Goal: Check status: Check status

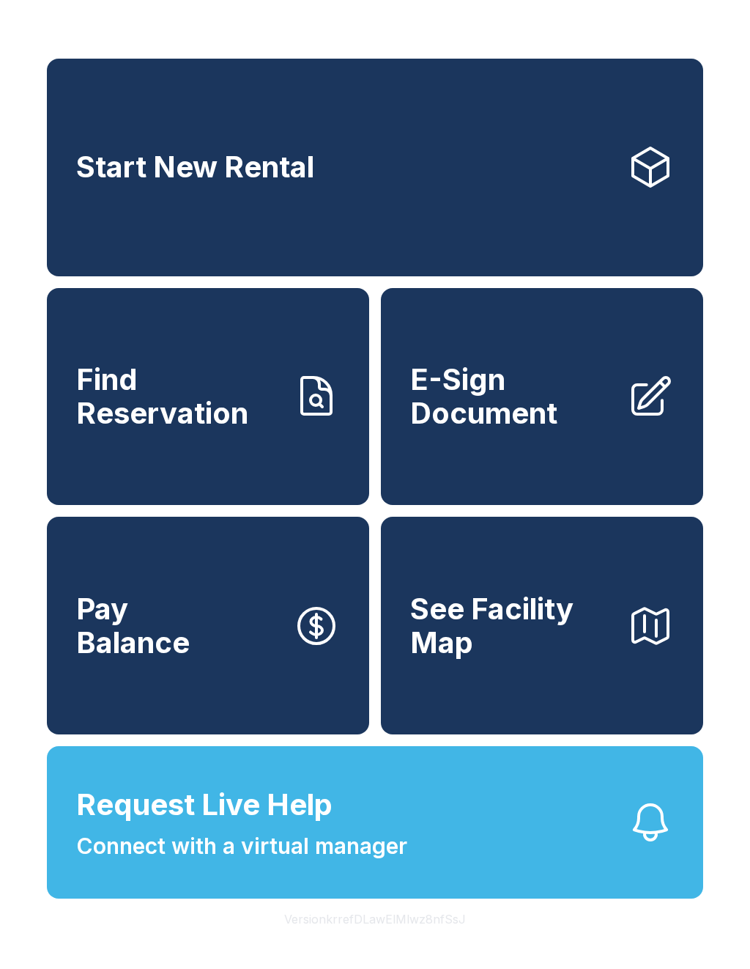
click at [222, 387] on span "Find Reservation" at bounding box center [178, 396] width 205 height 67
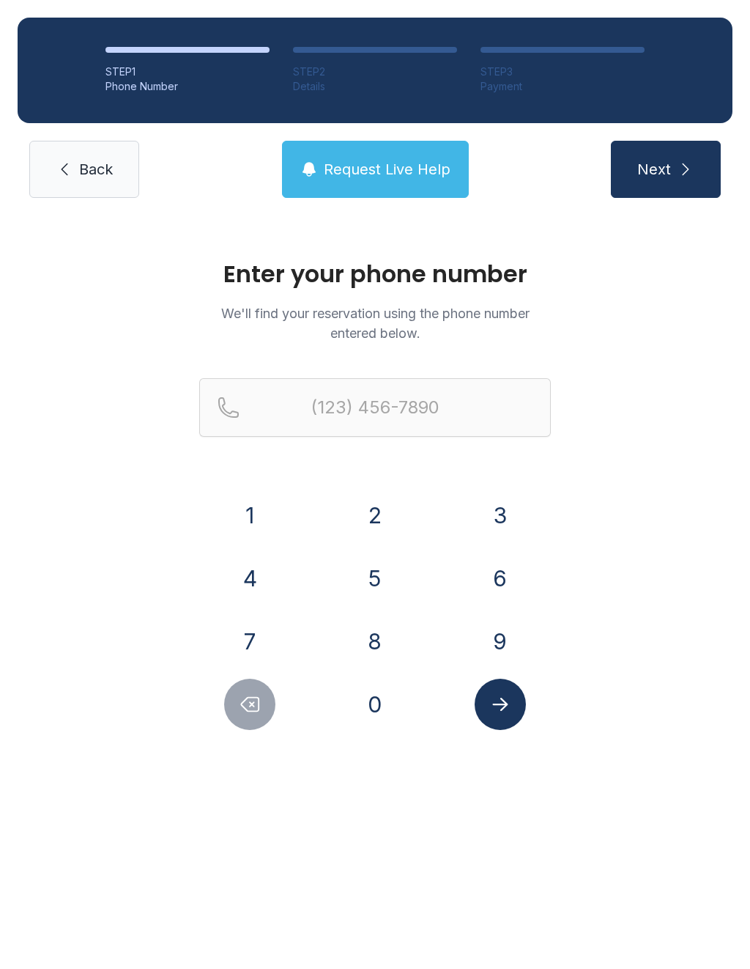
click at [514, 516] on button "3" at bounding box center [500, 515] width 51 height 51
click at [380, 715] on button "0" at bounding box center [375, 704] width 51 height 51
click at [518, 508] on button "3" at bounding box center [500, 515] width 51 height 51
click at [392, 654] on button "8" at bounding box center [375, 641] width 51 height 51
click at [379, 571] on button "5" at bounding box center [375, 578] width 51 height 51
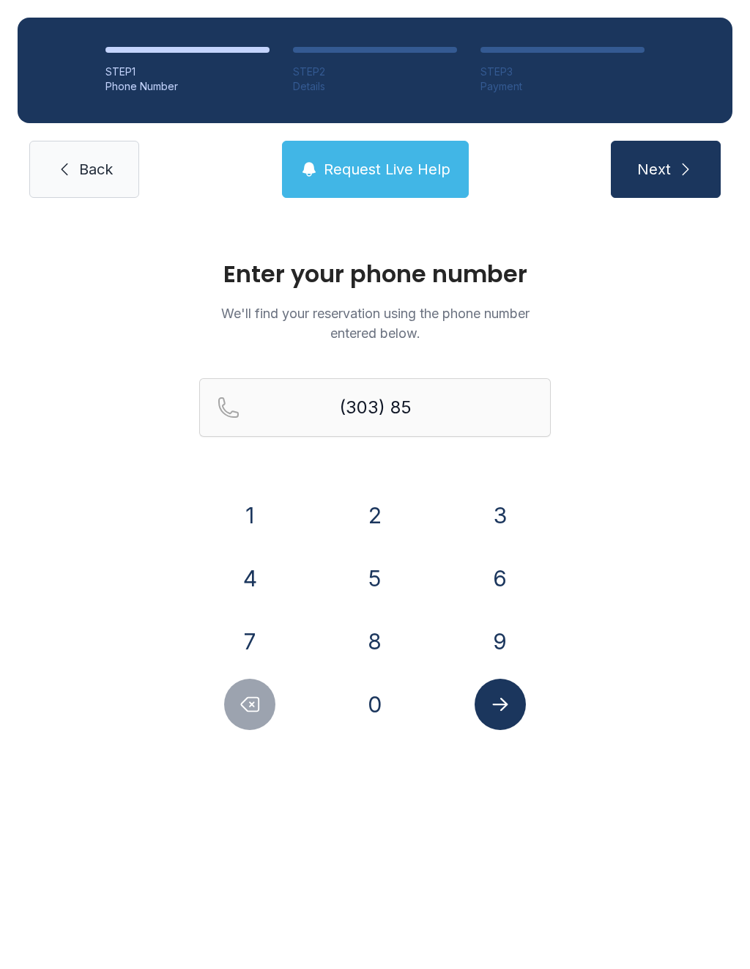
click at [495, 653] on button "9" at bounding box center [500, 641] width 51 height 51
click at [272, 648] on button "7" at bounding box center [249, 641] width 51 height 51
click at [368, 586] on button "5" at bounding box center [375, 578] width 51 height 51
click at [385, 709] on button "0" at bounding box center [375, 704] width 51 height 51
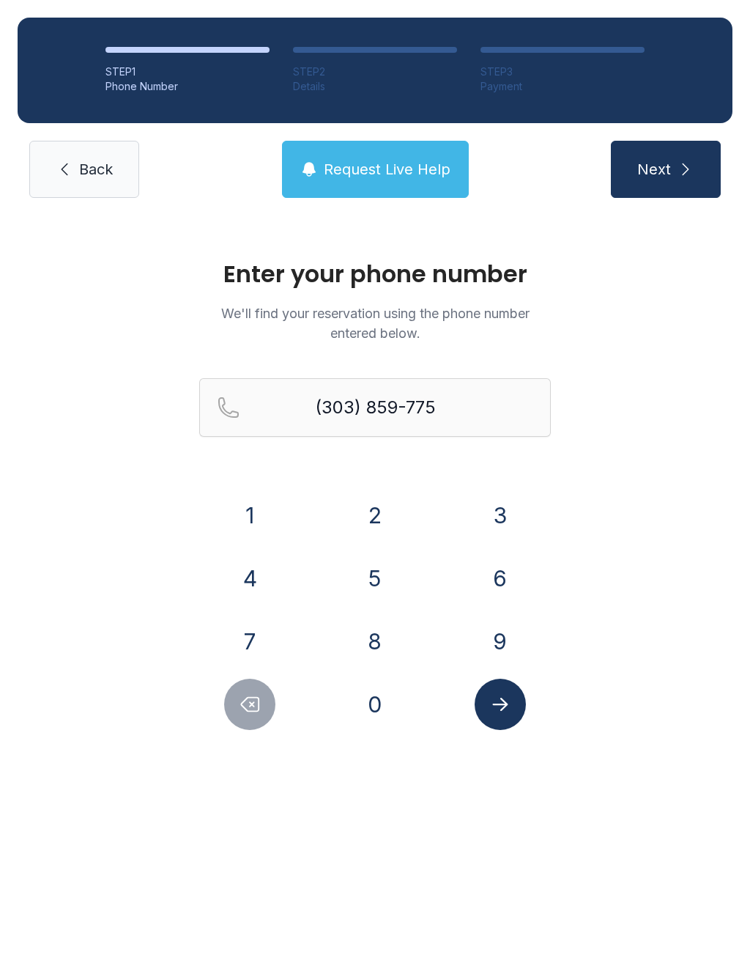
type input "[PHONE_NUMBER]"
click at [509, 705] on icon "Submit lookup form" at bounding box center [501, 704] width 22 height 22
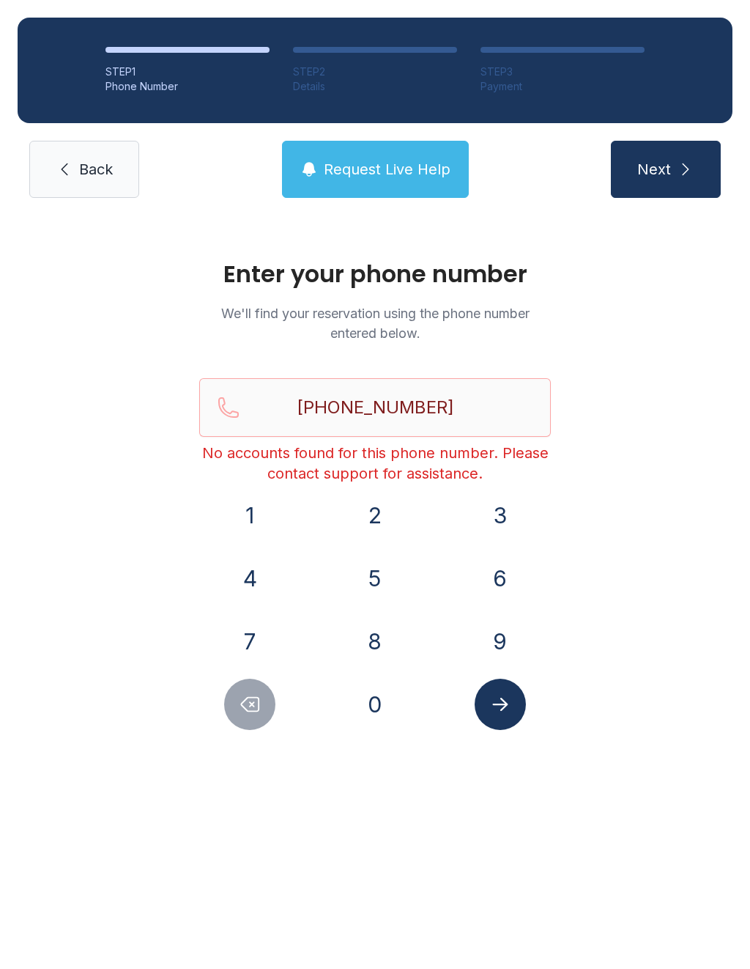
click at [420, 174] on span "Request Live Help" at bounding box center [387, 169] width 127 height 21
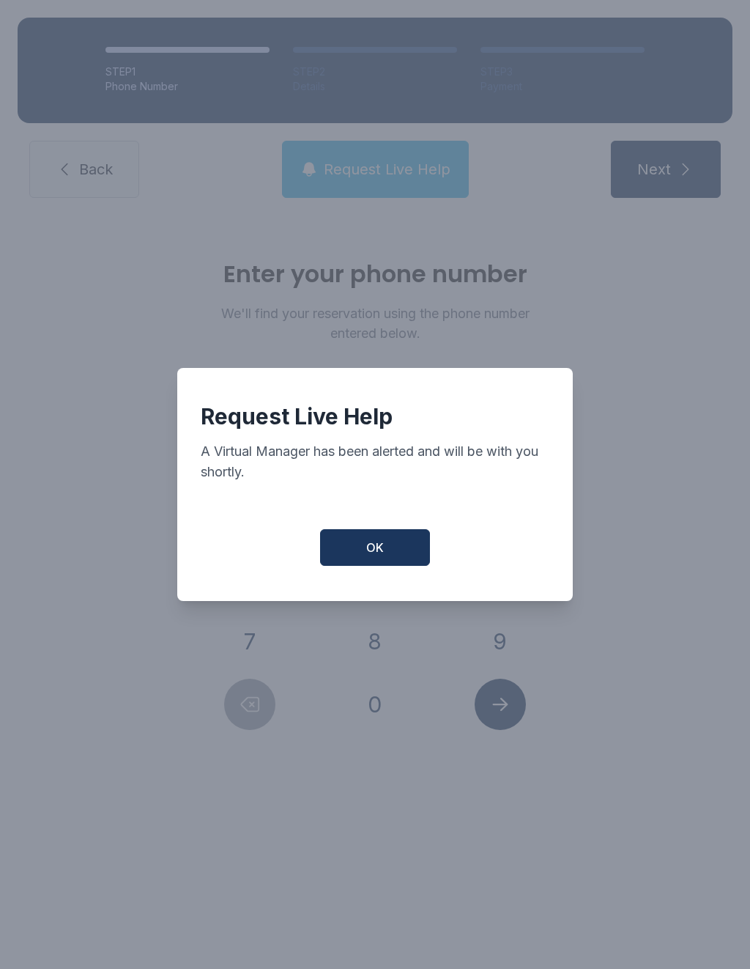
click at [388, 558] on button "OK" at bounding box center [375, 547] width 110 height 37
